Goal: Task Accomplishment & Management: Manage account settings

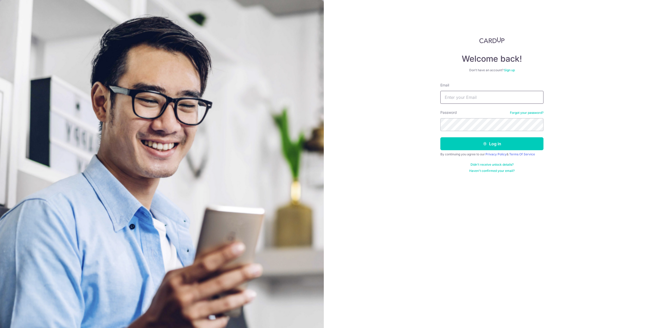
click at [489, 96] on input "Email" at bounding box center [491, 97] width 103 height 13
type input "[EMAIL_ADDRESS][DOMAIN_NAME]"
click at [440, 137] on button "Log in" at bounding box center [491, 143] width 103 height 13
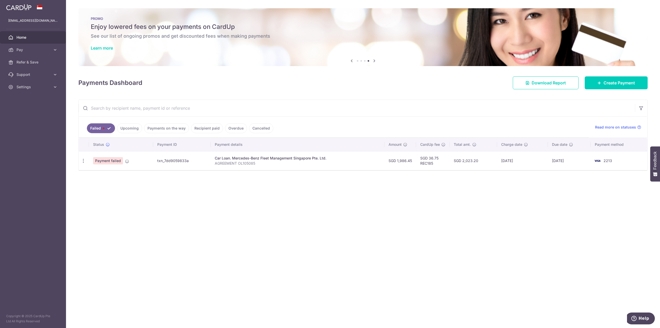
click at [204, 196] on div "× Pause Schedule Pause all future payments in this series Pause just this one p…" at bounding box center [363, 164] width 594 height 328
click at [125, 161] on icon at bounding box center [127, 161] width 4 height 4
click at [110, 157] on span "Payment failed" at bounding box center [108, 160] width 30 height 7
click at [84, 162] on icon "button" at bounding box center [83, 160] width 5 height 5
click at [108, 174] on span "Update payment" at bounding box center [110, 175] width 35 height 6
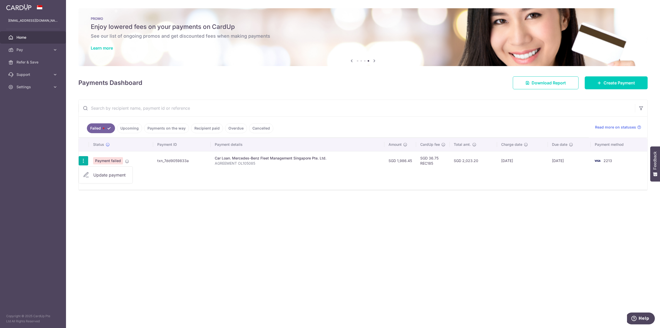
radio input "true"
type input "1,986.45"
type input "AGREEMENT OL105085"
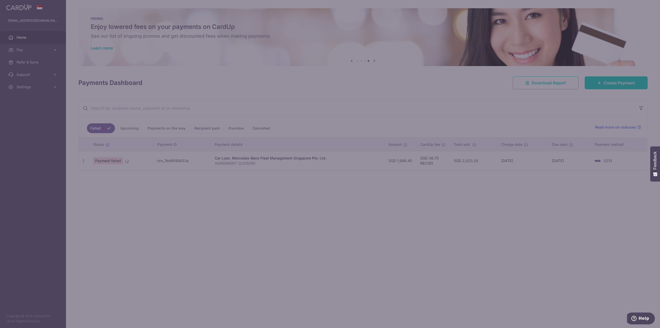
type input "REC185"
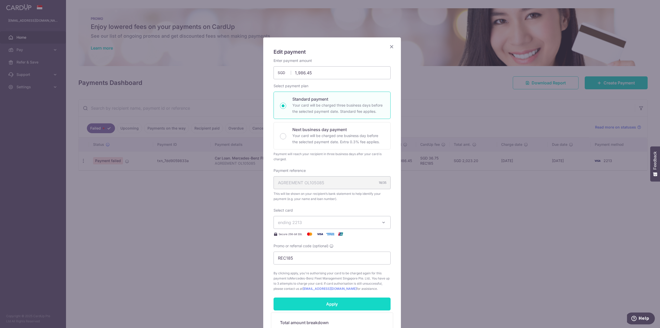
click at [355, 304] on input "Apply" at bounding box center [331, 303] width 117 height 13
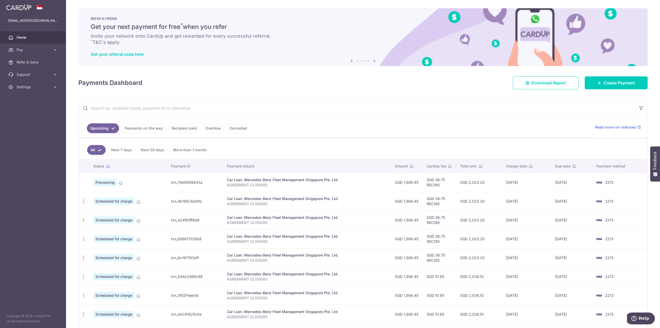
drag, startPoint x: 24, startPoint y: 37, endPoint x: 41, endPoint y: 33, distance: 16.9
click at [24, 37] on span "Home" at bounding box center [33, 37] width 34 height 5
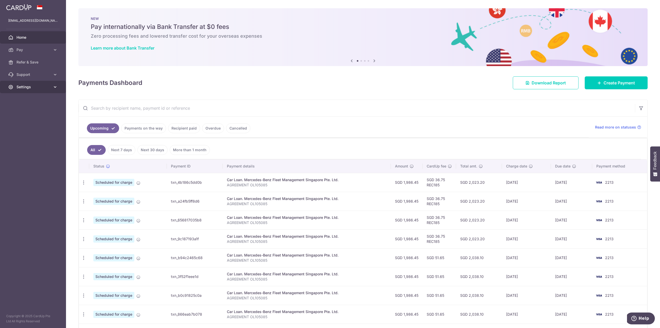
click at [46, 85] on span "Settings" at bounding box center [33, 86] width 34 height 5
click at [31, 111] on span "Logout" at bounding box center [33, 111] width 34 height 5
